Goal: Register for event/course

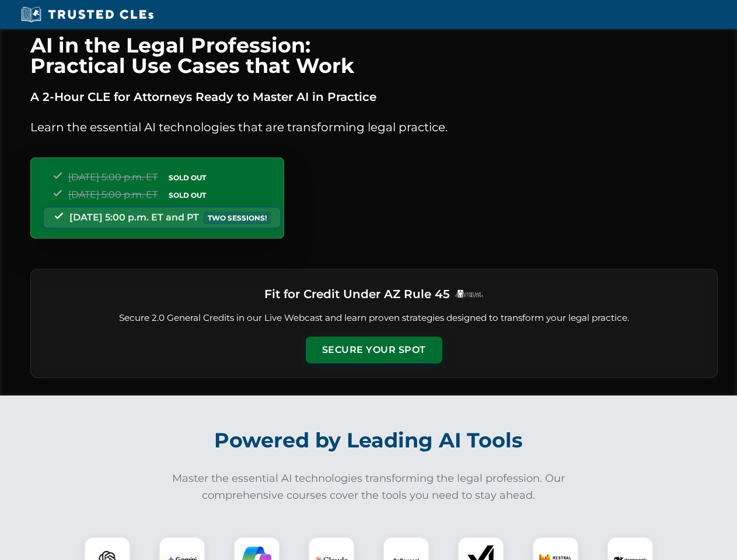
click at [373, 350] on button "Secure Your Spot" at bounding box center [374, 349] width 136 height 27
click at [107, 548] on img at bounding box center [107, 560] width 34 height 34
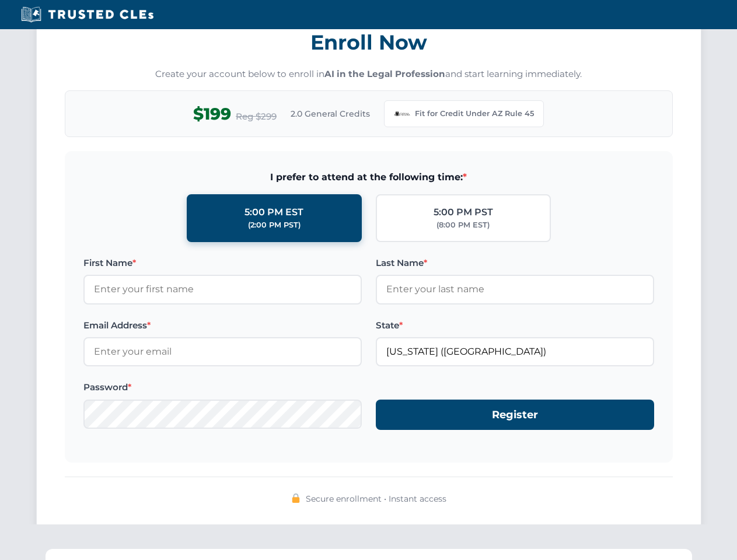
scroll to position [1137, 0]
